Goal: Transaction & Acquisition: Purchase product/service

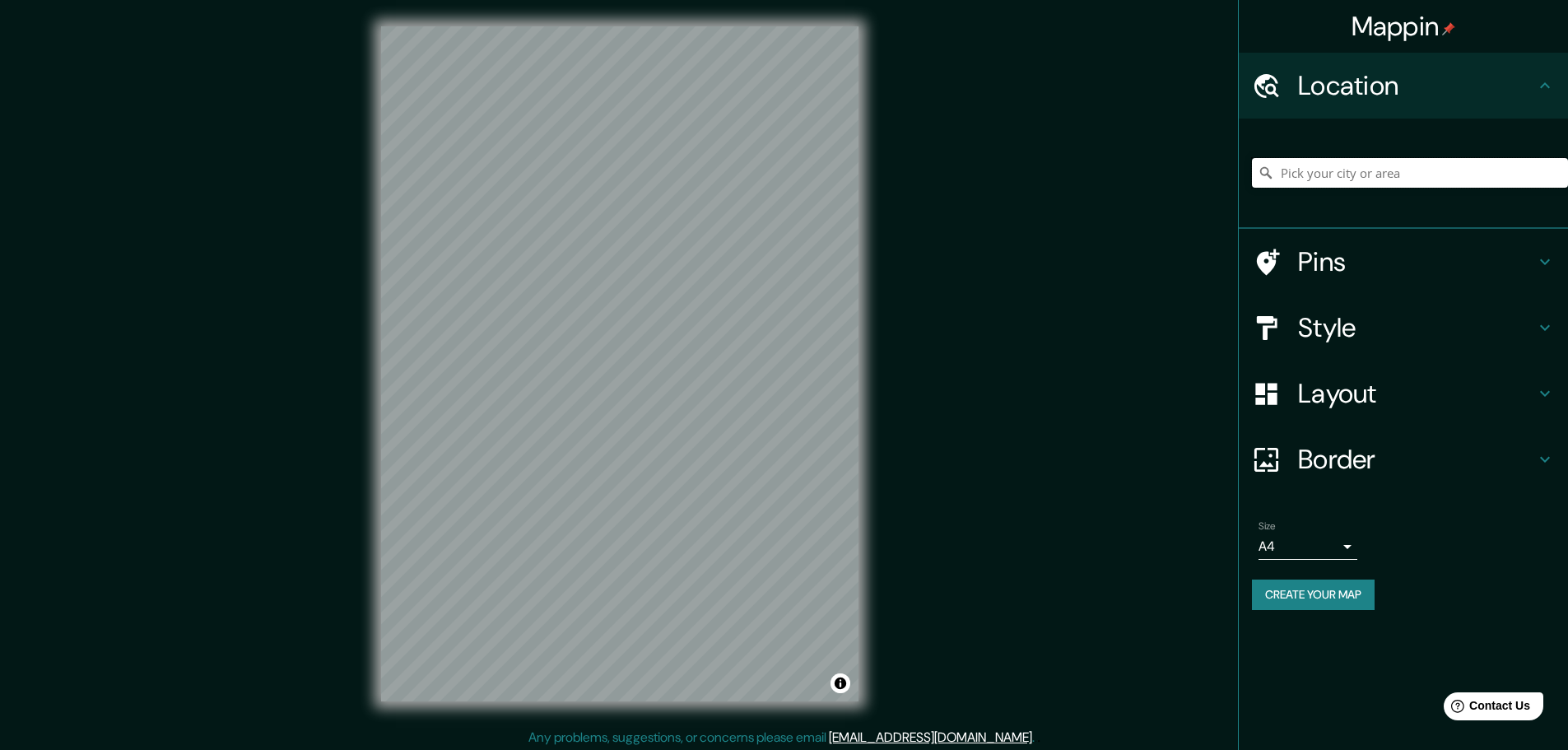
click at [1322, 179] on input "Pick your city or area" at bounding box center [1410, 173] width 316 height 30
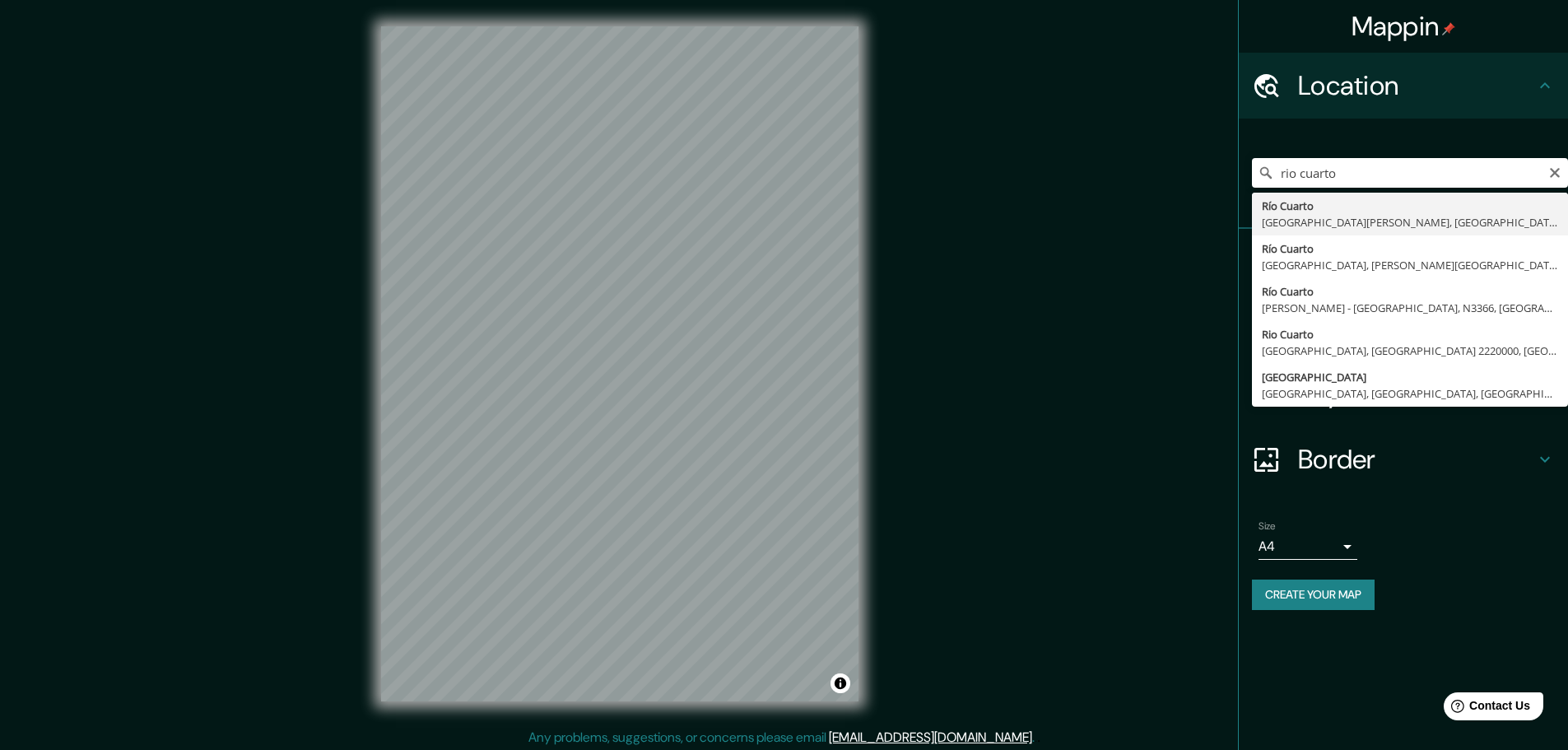
type input "Río Cuarto, [GEOGRAPHIC_DATA][PERSON_NAME], [GEOGRAPHIC_DATA]"
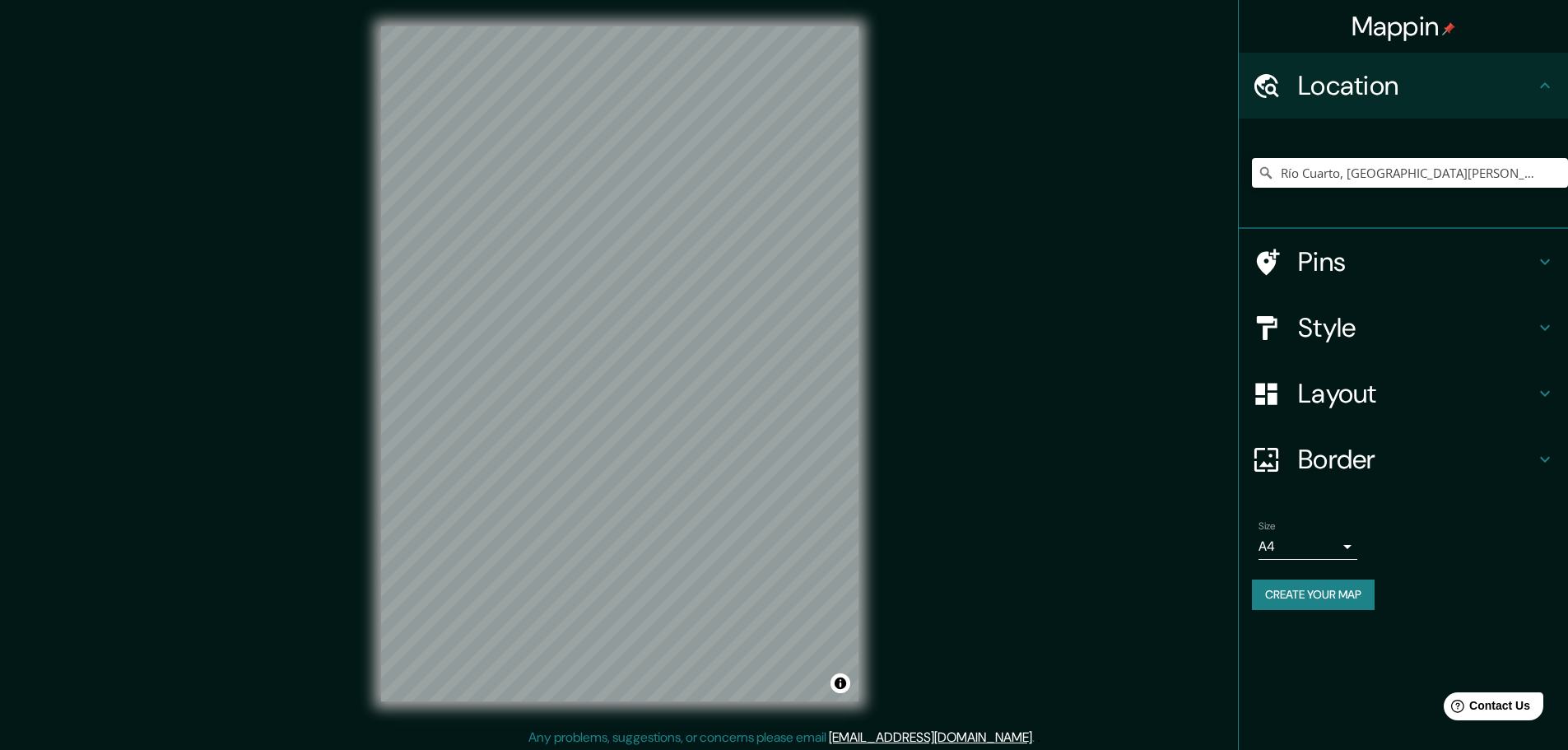
click at [367, 551] on div "© Mapbox © OpenStreetMap Improve this map" at bounding box center [619, 364] width 530 height 728
click at [1409, 267] on h4 "Pins" at bounding box center [1417, 261] width 237 height 33
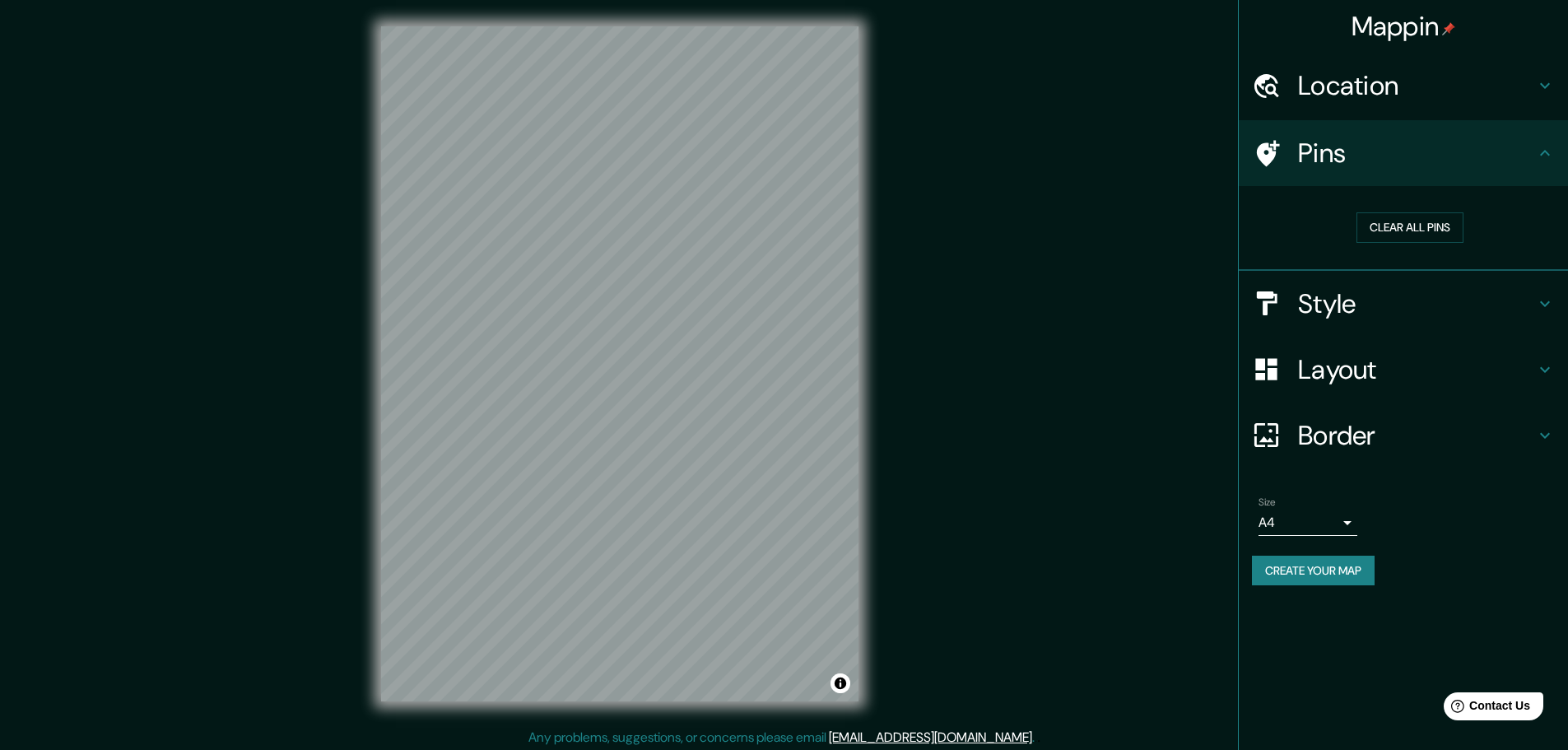
click at [1273, 242] on div "Clear all pins" at bounding box center [1410, 228] width 290 height 31
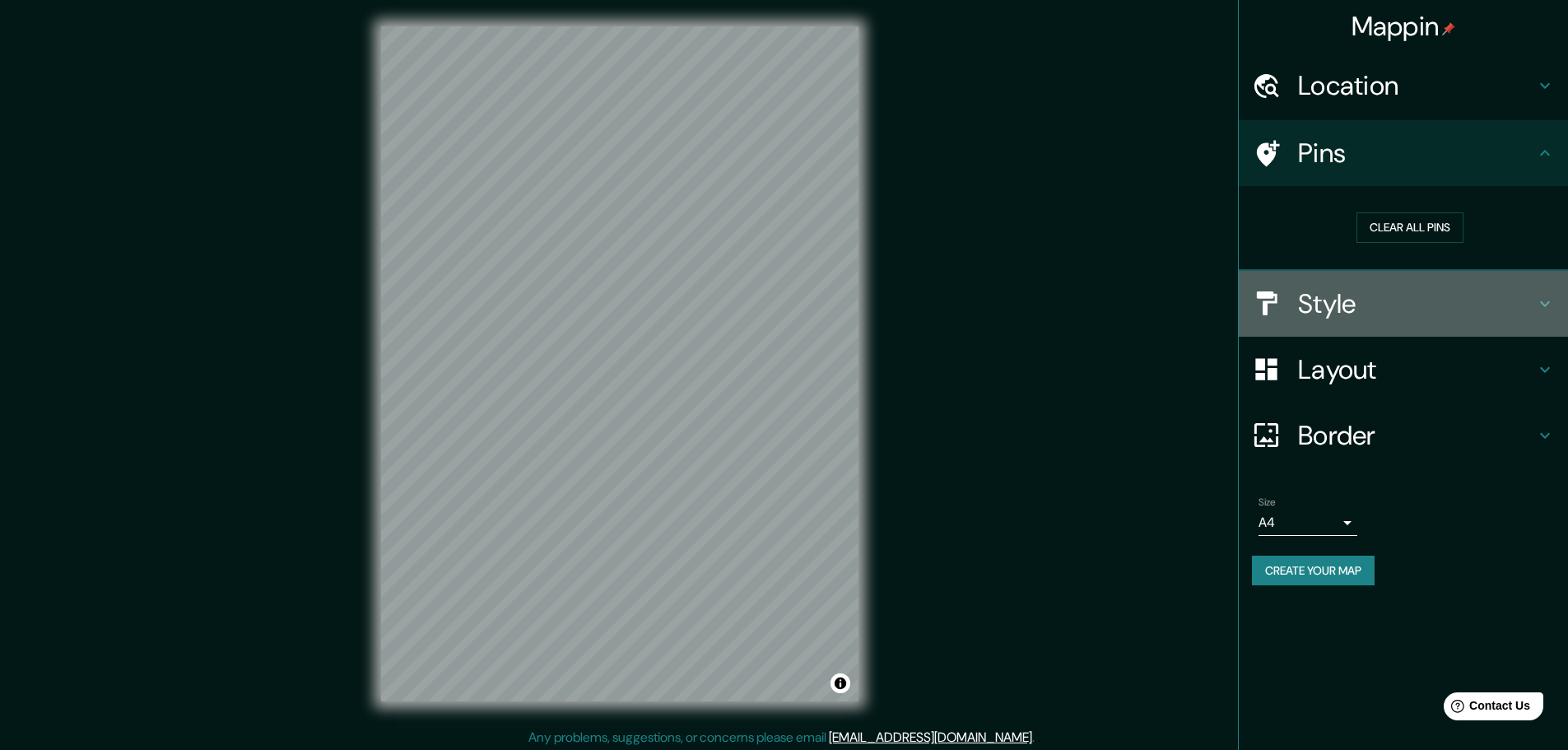
click at [1307, 308] on h4 "Style" at bounding box center [1417, 303] width 237 height 33
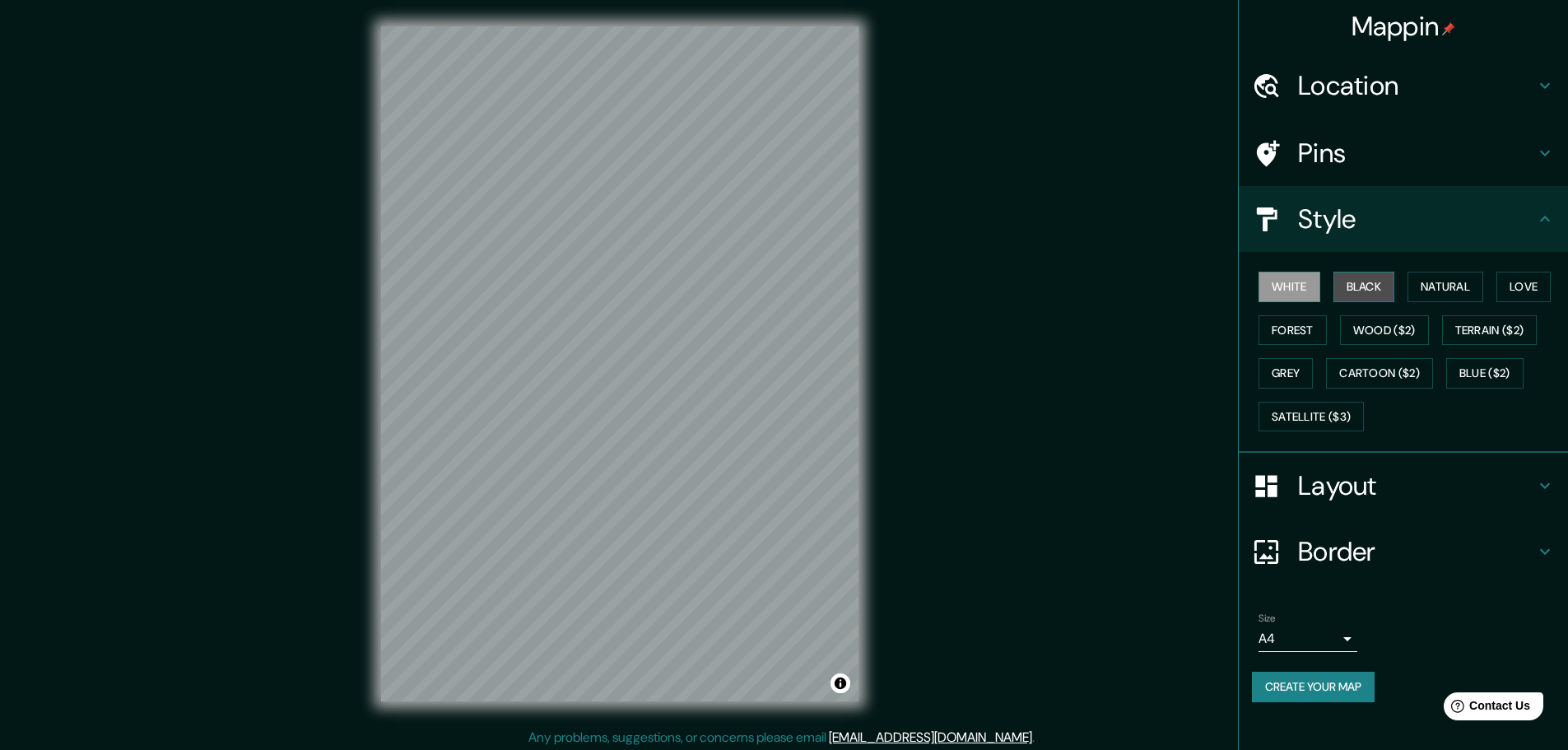
click at [1356, 282] on button "Black" at bounding box center [1365, 287] width 61 height 31
click at [1438, 289] on button "Natural" at bounding box center [1445, 287] width 76 height 31
click at [1536, 281] on button "Love" at bounding box center [1524, 287] width 55 height 31
click at [1275, 328] on button "Forest" at bounding box center [1293, 331] width 68 height 31
click at [1403, 331] on button "Wood ($2)" at bounding box center [1384, 331] width 89 height 31
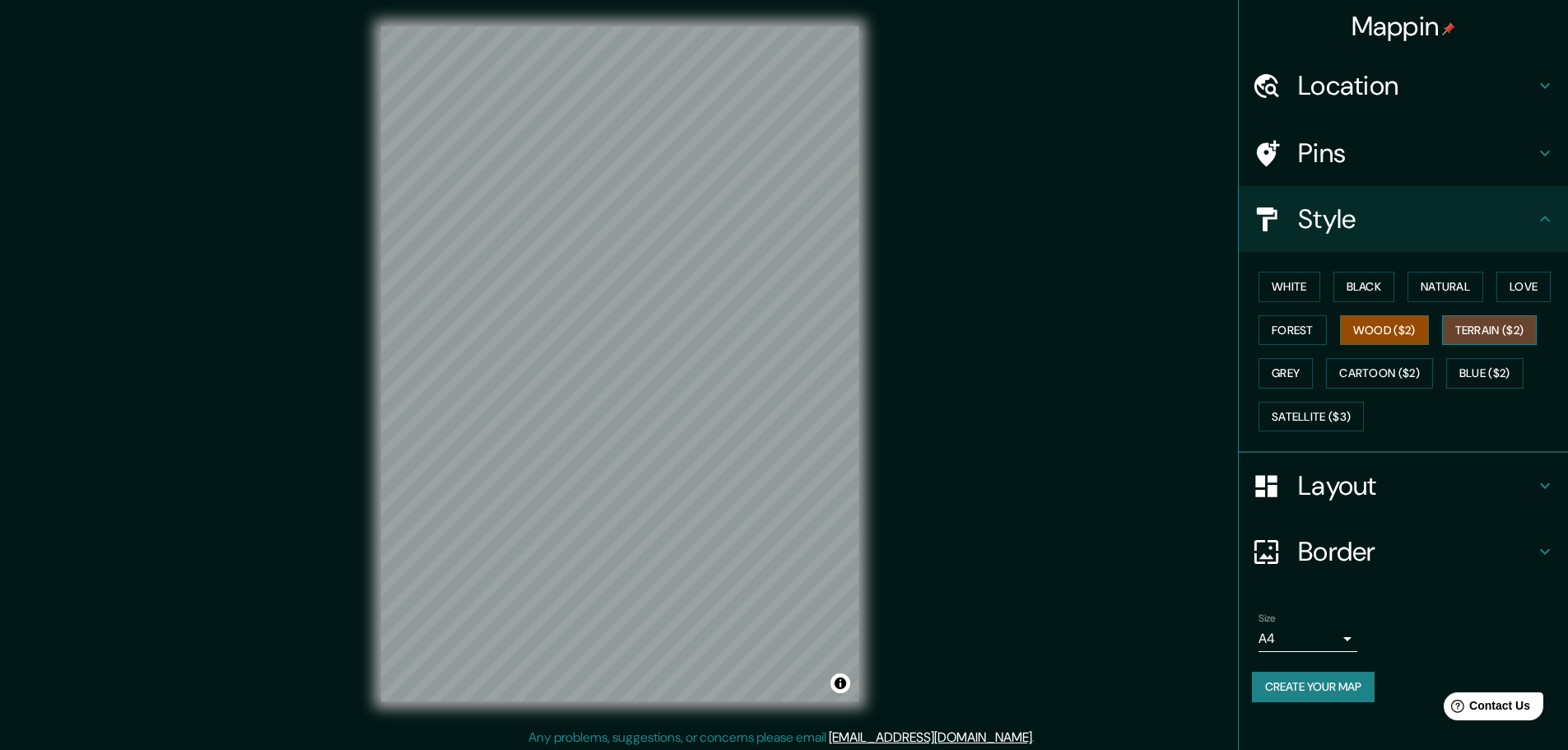
click at [1494, 337] on button "Terrain ($2)" at bounding box center [1490, 331] width 96 height 31
click at [1292, 374] on button "Grey" at bounding box center [1286, 373] width 55 height 31
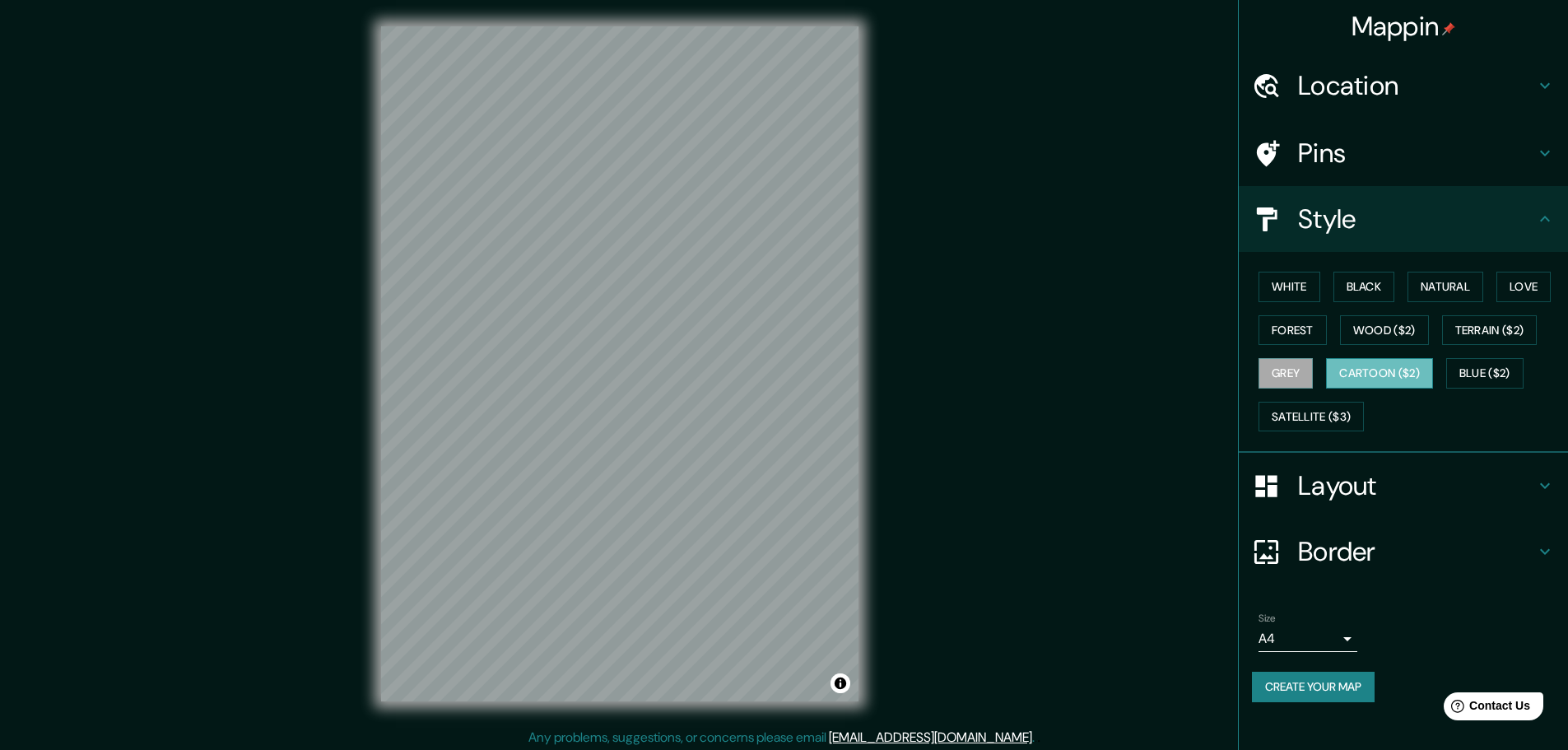
click at [1378, 369] on button "Cartoon ($2)" at bounding box center [1379, 373] width 107 height 31
click at [1493, 380] on button "Blue ($2)" at bounding box center [1485, 373] width 78 height 31
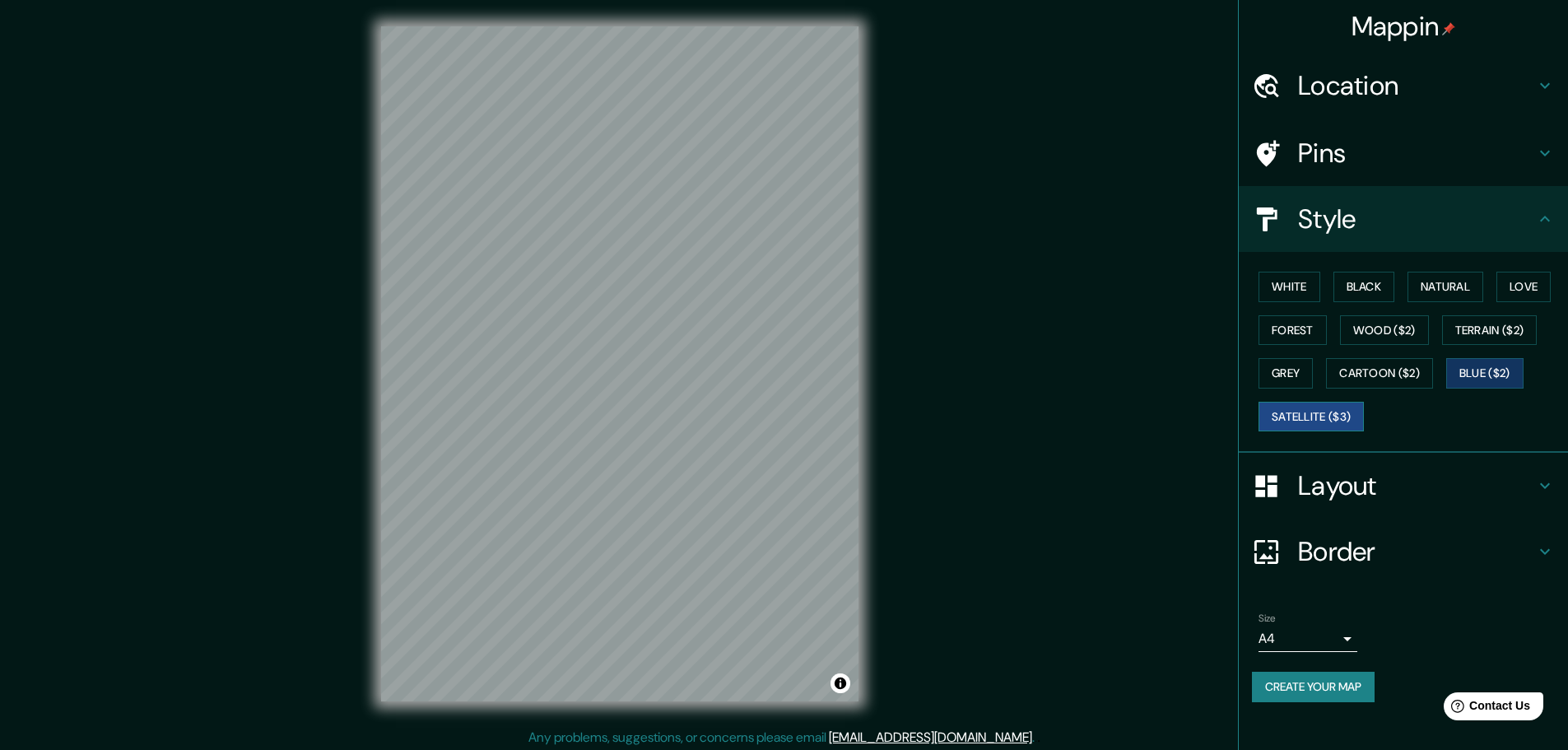
click at [1336, 411] on button "Satellite ($3)" at bounding box center [1311, 417] width 105 height 31
